Goal: Check status: Check status

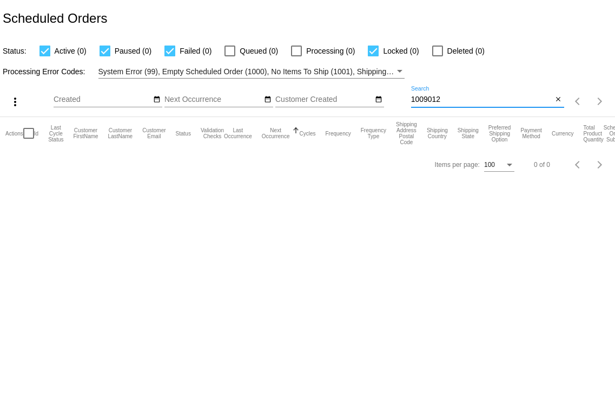
drag, startPoint x: 466, startPoint y: 102, endPoint x: 385, endPoint y: 104, distance: 80.7
click at [385, 104] on div "more_vert Aug Jan Feb Mar [DATE]" at bounding box center [307, 97] width 615 height 38
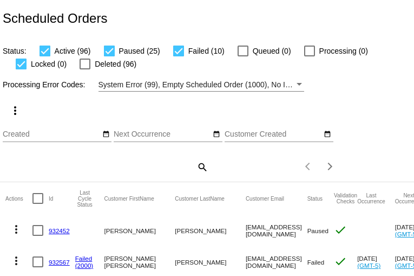
click at [260, 133] on input "Customer Created" at bounding box center [273, 134] width 97 height 9
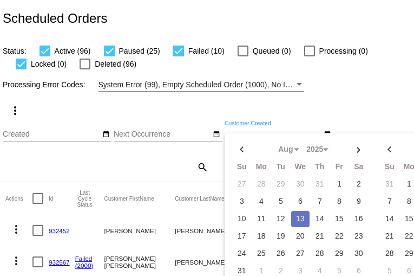
click at [195, 165] on mat-icon "search" at bounding box center [201, 166] width 13 height 17
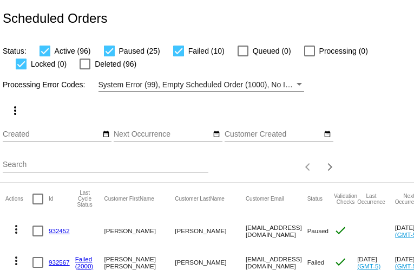
click at [122, 160] on div "Search" at bounding box center [106, 161] width 206 height 21
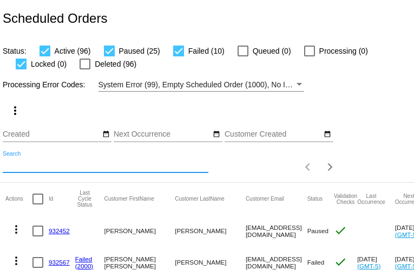
paste input "932497"
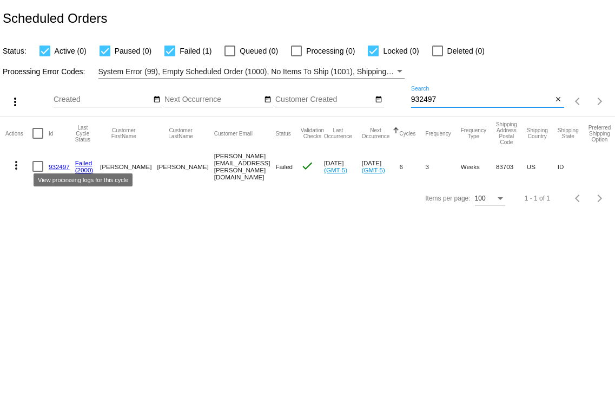
type input "932497"
click at [84, 161] on link "Failed" at bounding box center [83, 162] width 17 height 7
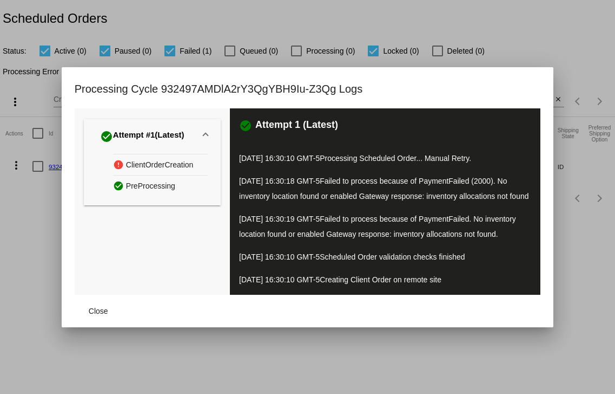
click at [56, 249] on div at bounding box center [307, 197] width 615 height 394
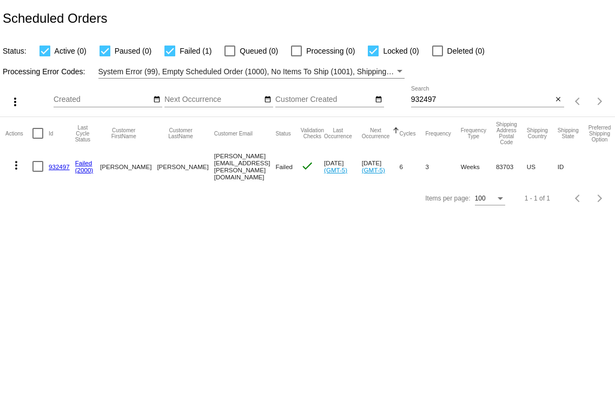
click at [16, 163] on mat-icon "more_vert" at bounding box center [16, 165] width 13 height 13
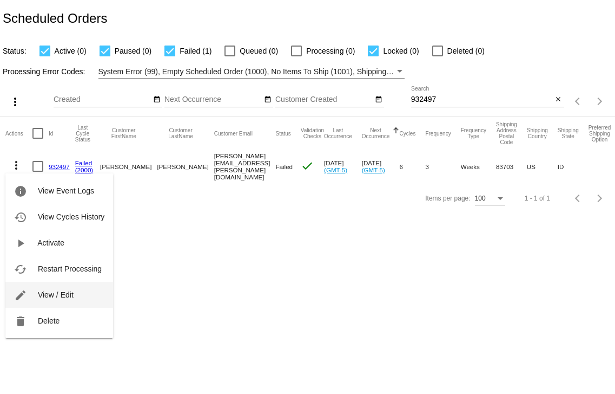
click at [65, 297] on span "View / Edit" at bounding box center [56, 294] width 36 height 9
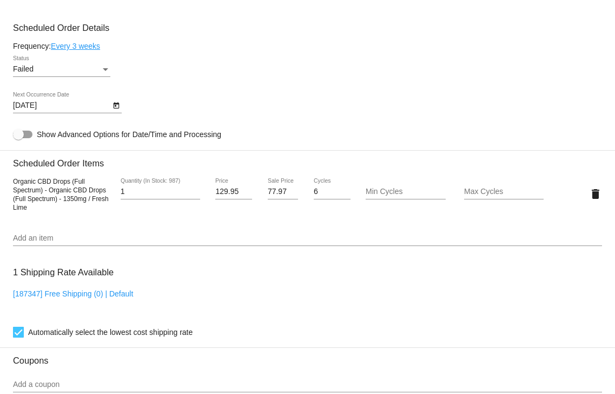
scroll to position [689, 0]
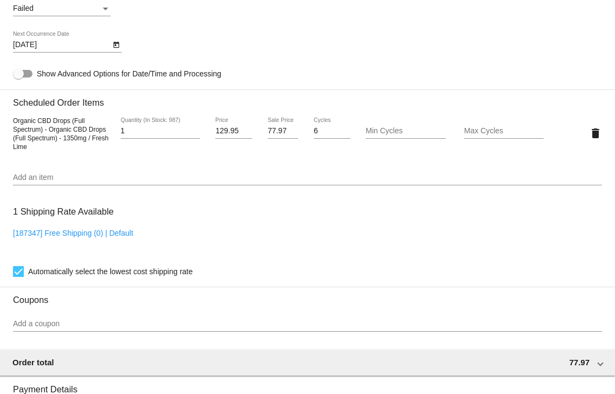
click at [15, 128] on span "Organic CBD Drops (Full Spectrum) - Organic CBD Drops (Full Spectrum) - 1350mg …" at bounding box center [61, 134] width 96 height 34
drag, startPoint x: 25, startPoint y: 153, endPoint x: 8, endPoint y: 127, distance: 31.5
click at [8, 127] on mat-card "Customer 6474930: [PERSON_NAME] [PERSON_NAME][EMAIL_ADDRESS][PERSON_NAME][DOMAI…" at bounding box center [307, 107] width 615 height 1086
copy span "Organic CBD Drops (Full Spectrum) - Organic CBD Drops (Full Spectrum) - 1350mg …"
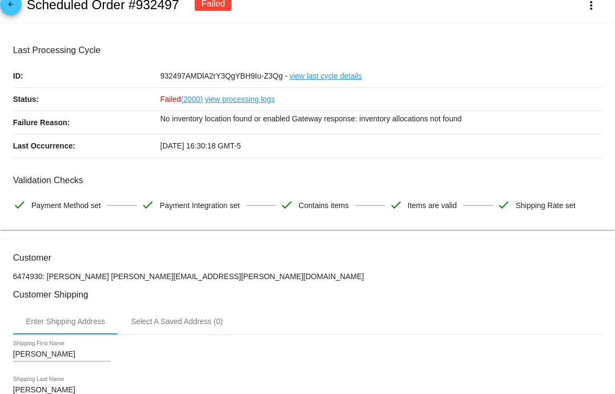
scroll to position [0, 0]
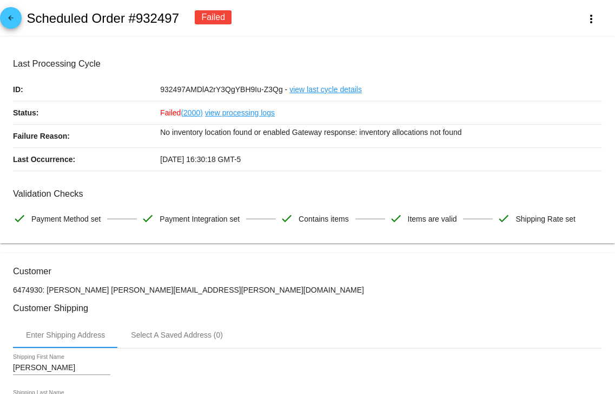
click at [401, 136] on p "No inventory location found or enabled Gateway response: inventory allocations …" at bounding box center [381, 131] width 442 height 15
copy div "No inventory location found or enabled Gateway response: inventory allocations …"
drag, startPoint x: 175, startPoint y: 19, endPoint x: 13, endPoint y: 4, distance: 163.1
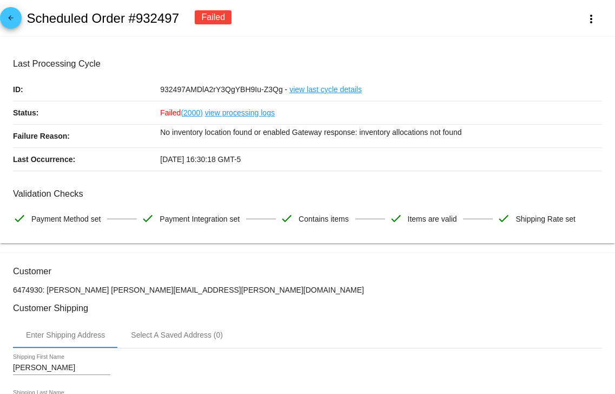
click at [13, 4] on div "arrow_back Scheduled Order #932497 Failed more_vert" at bounding box center [307, 18] width 615 height 37
